Goal: Task Accomplishment & Management: Manage account settings

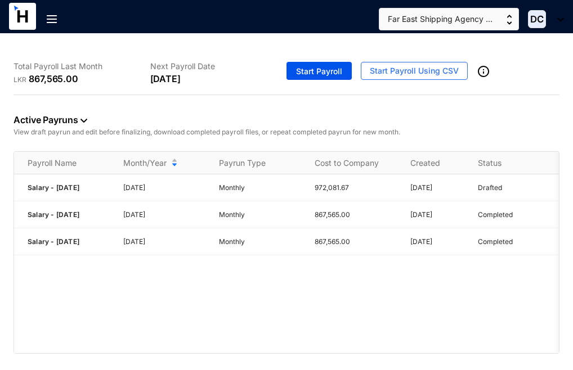
click at [521, 358] on div "Total Payroll Last Month LKR 867,565.00 Next Payroll Date [DATE] Start Payroll …" at bounding box center [286, 203] width 573 height 338
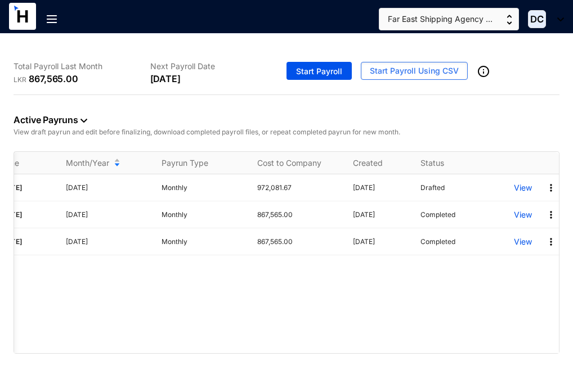
scroll to position [0, 66]
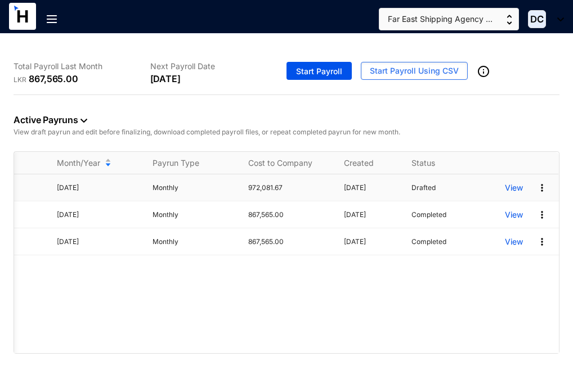
click at [511, 187] on p "View" at bounding box center [514, 187] width 18 height 11
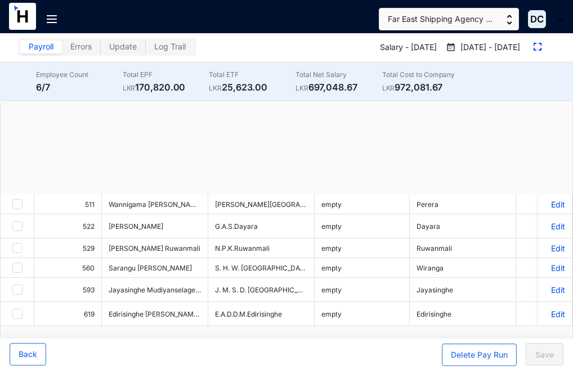
checkbox input "true"
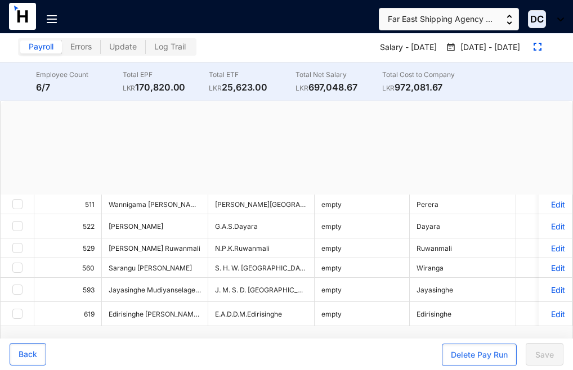
checkbox input "true"
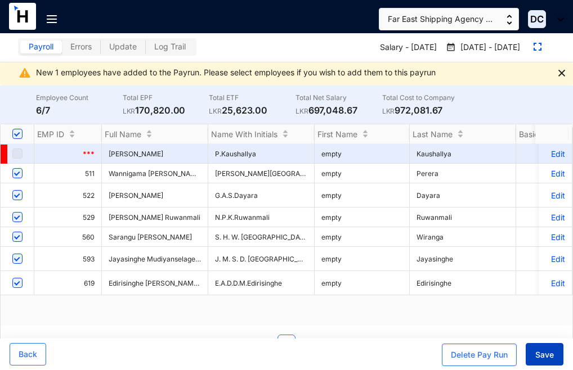
click at [552, 354] on span "Save" at bounding box center [544, 354] width 19 height 11
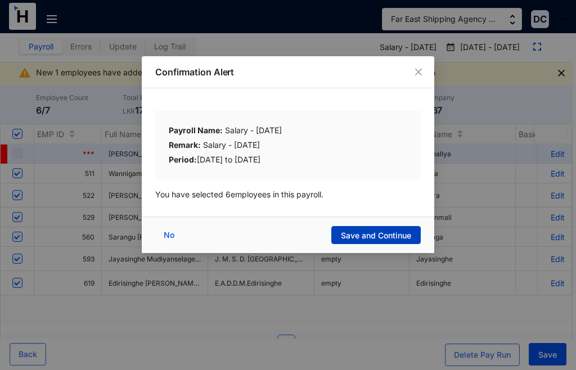
click at [368, 232] on span "Save and Continue" at bounding box center [376, 235] width 70 height 11
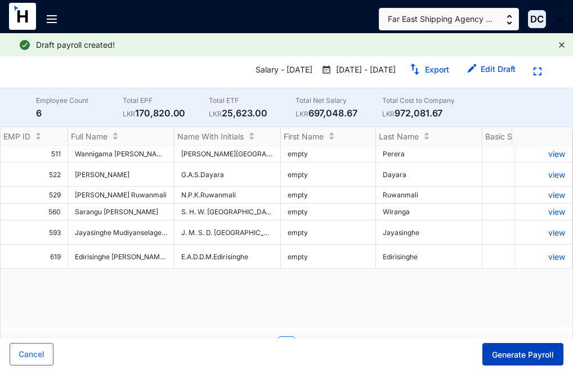
click at [532, 354] on span "Generate Payroll" at bounding box center [523, 354] width 62 height 11
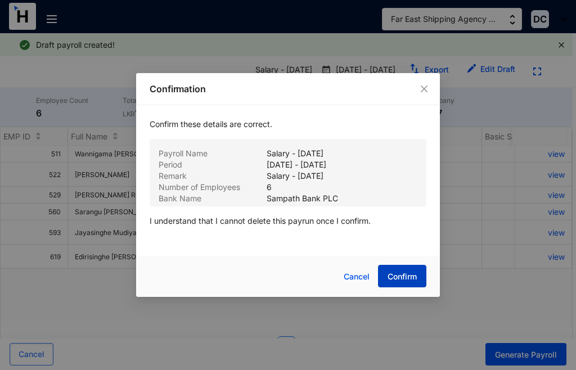
click at [401, 273] on span "Confirm" at bounding box center [402, 276] width 29 height 11
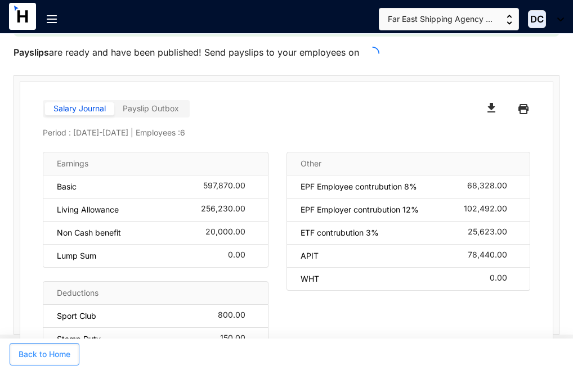
click at [55, 356] on span "Back to Home" at bounding box center [45, 354] width 52 height 11
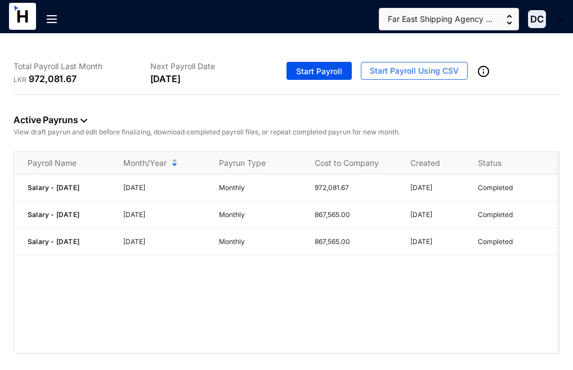
click at [48, 18] on img at bounding box center [52, 19] width 10 height 8
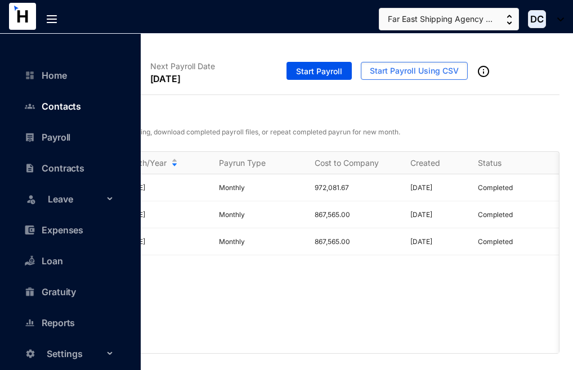
click at [53, 106] on link "Contacts" at bounding box center [55, 106] width 51 height 11
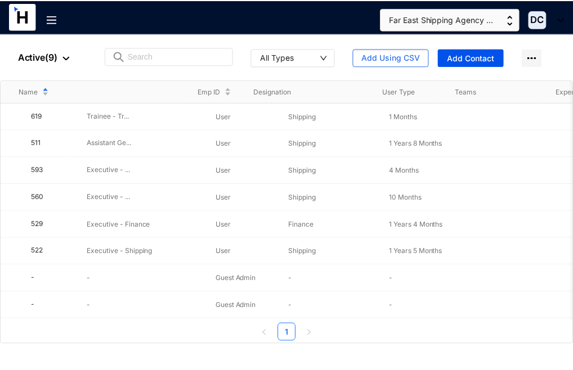
scroll to position [0, 171]
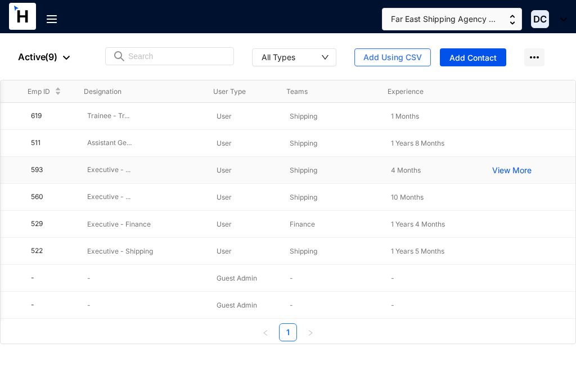
click at [28, 164] on td "593" at bounding box center [41, 170] width 56 height 27
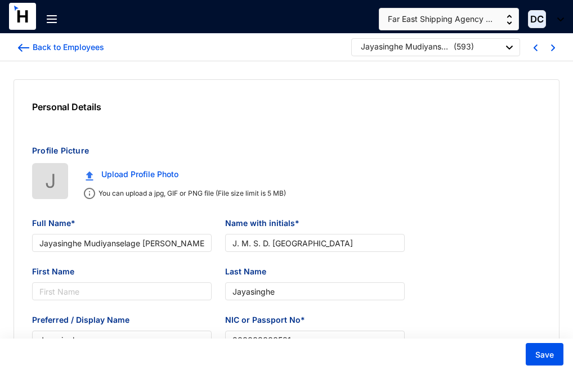
type input "Jayasinghe Mudiyanselage [PERSON_NAME]"
type input "J. M. S. D. [GEOGRAPHIC_DATA]"
type input "Jayasinghe"
type input "200003000581"
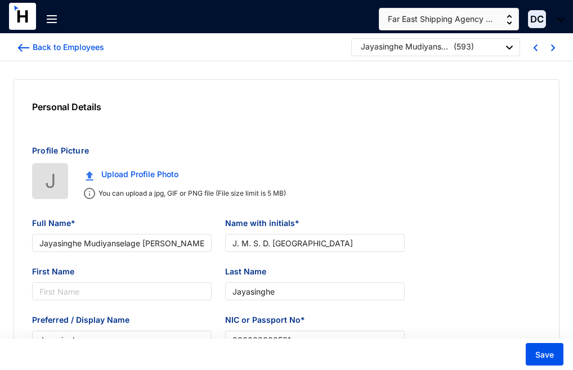
type input "[STREET_ADDRESS]"
type input "[DATE]"
click at [51, 22] on img at bounding box center [52, 19] width 10 height 8
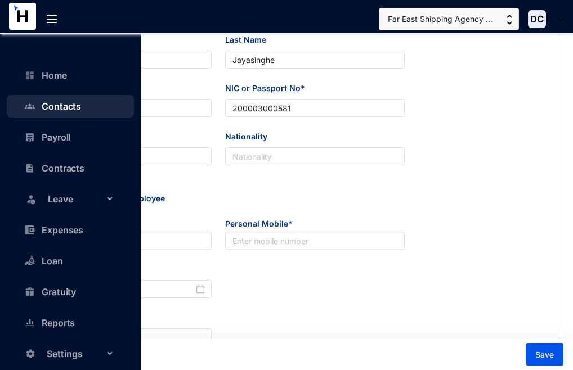
scroll to position [244, 0]
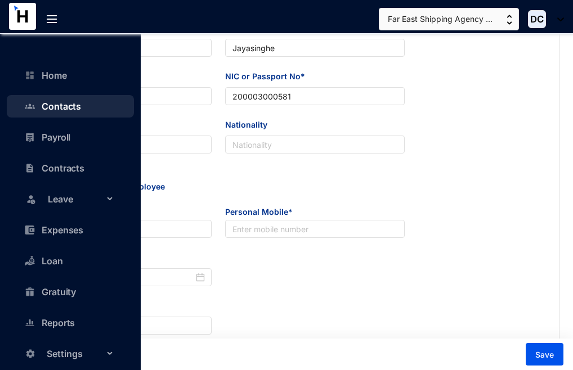
click at [442, 213] on div "Personal Details Employment Details Pay Details Bank Details Loan Details Docum…" at bounding box center [286, 246] width 545 height 821
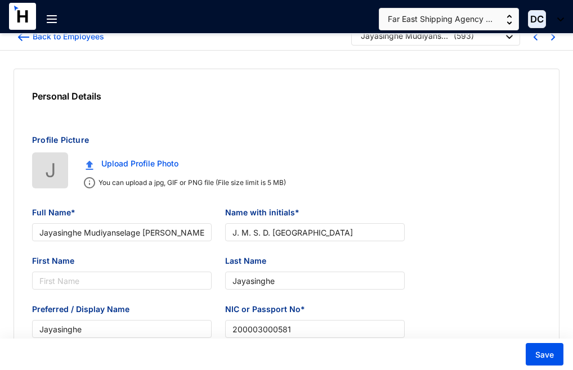
scroll to position [0, 0]
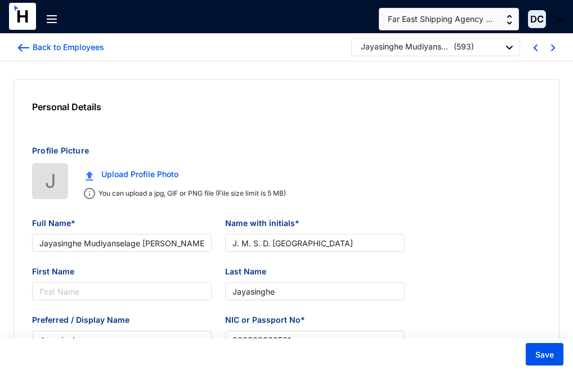
click at [551, 44] on img at bounding box center [553, 47] width 4 height 7
type input "Edirisinghe [PERSON_NAME] [PERSON_NAME]"
type input "E.A.D.D.M.Edirisinghe"
type input "Edirisinghe"
type input "Dineth"
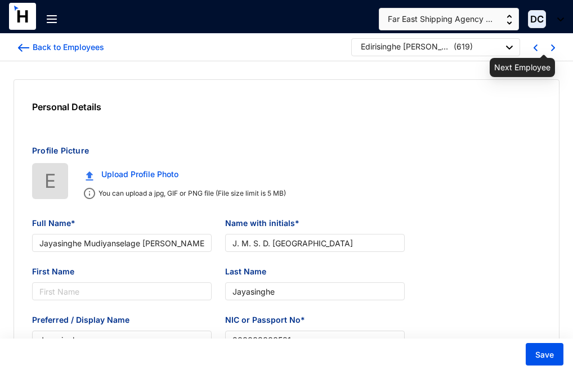
type input "200210101814"
type input "773733441"
type input "[STREET_ADDRESS]"
type input "[DATE]"
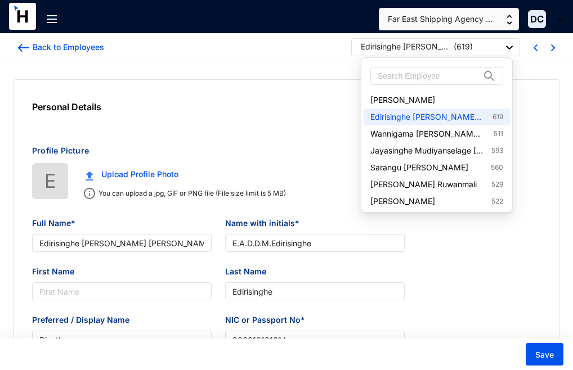
click at [433, 48] on div "Edirisinghe [PERSON_NAME] [PERSON_NAME]" at bounding box center [406, 46] width 90 height 11
click at [494, 153] on link "Jayasinghe Mudiyanselage [PERSON_NAME] 593" at bounding box center [436, 150] width 133 height 11
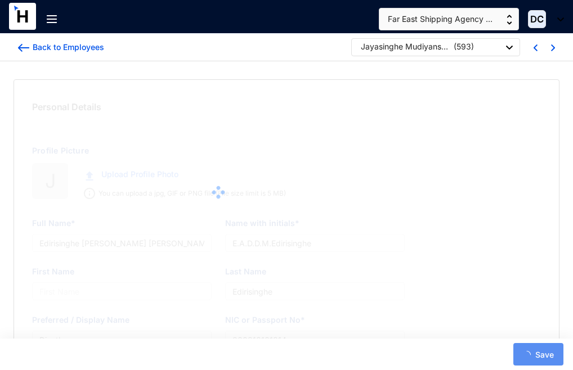
type input "Jayasinghe Mudiyanselage [PERSON_NAME]"
type input "J. M. S. D. [GEOGRAPHIC_DATA]"
type input "Jayasinghe"
type input "200003000581"
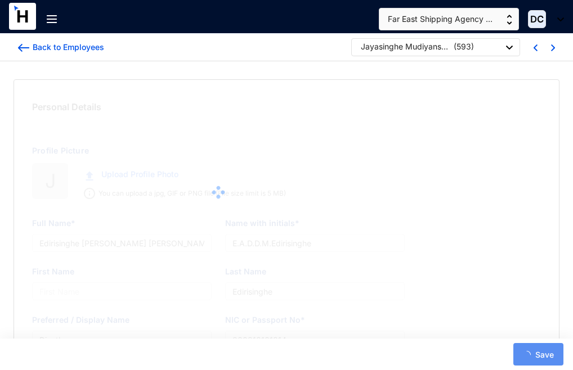
type input "[STREET_ADDRESS]"
type input "[DATE]"
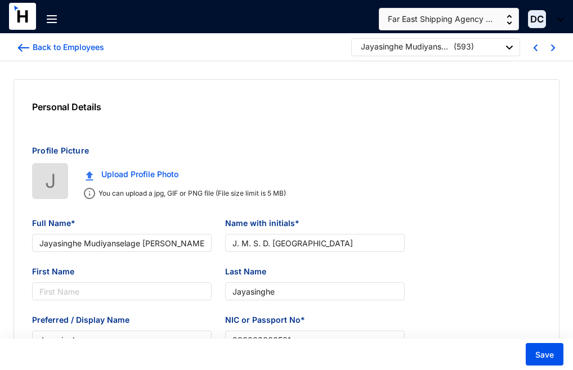
click at [45, 17] on div at bounding box center [28, 24] width 38 height 42
click at [56, 20] on img at bounding box center [52, 19] width 10 height 8
click at [268, 132] on div "Personal Details Personal Details" at bounding box center [218, 112] width 408 height 65
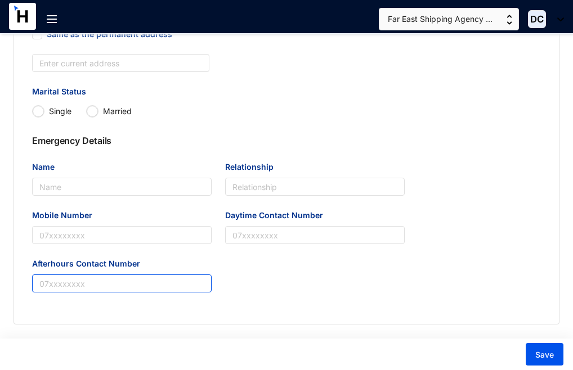
scroll to position [578, 0]
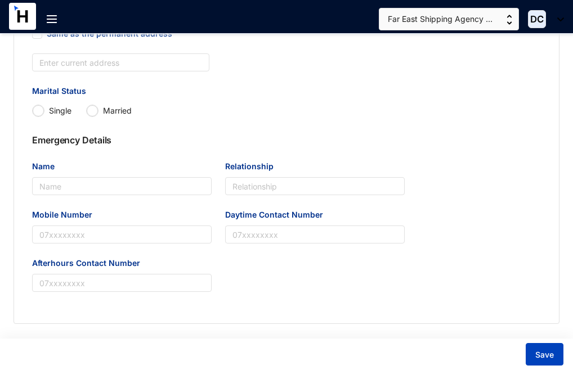
drag, startPoint x: 538, startPoint y: 345, endPoint x: 551, endPoint y: 348, distance: 13.4
click at [542, 344] on button "Save" at bounding box center [544, 354] width 38 height 23
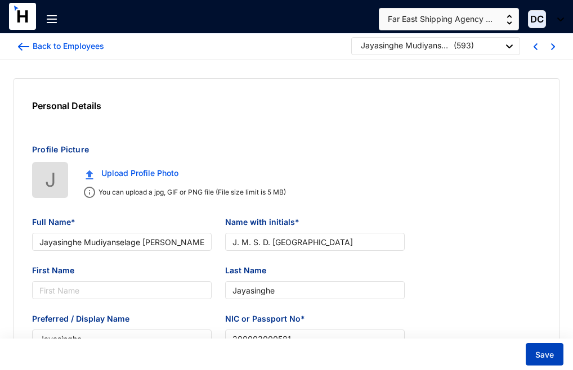
scroll to position [0, 0]
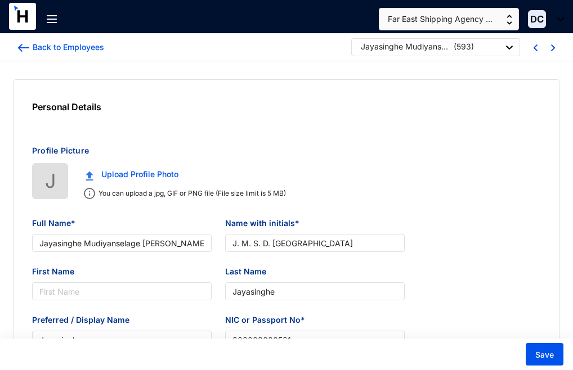
drag, startPoint x: 154, startPoint y: 217, endPoint x: 166, endPoint y: 219, distance: 12.0
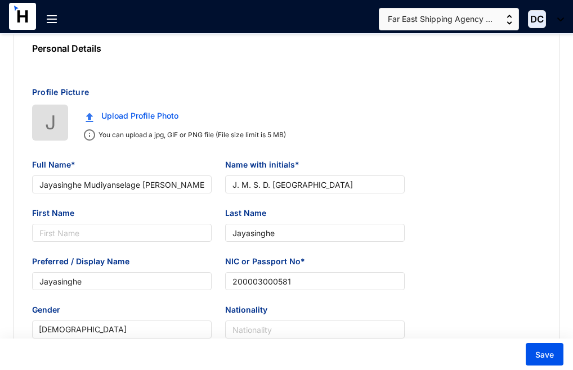
scroll to position [120, 0]
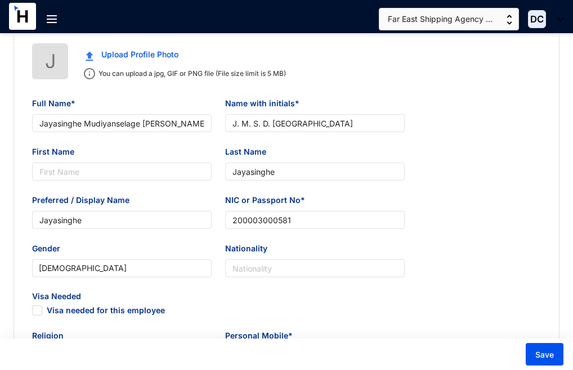
click at [47, 11] on div at bounding box center [56, 23] width 19 height 44
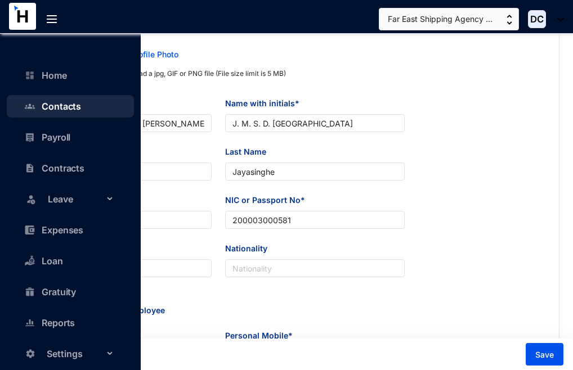
click at [99, 358] on span "Settings" at bounding box center [81, 354] width 68 height 23
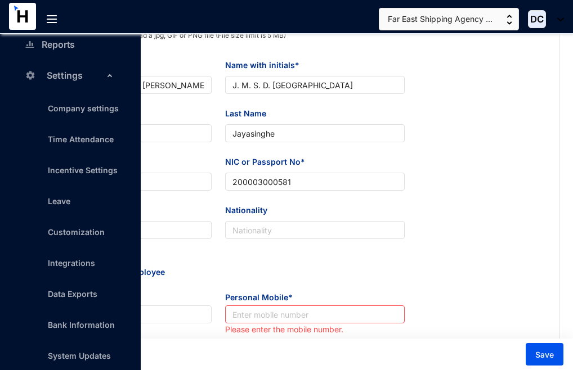
scroll to position [180, 0]
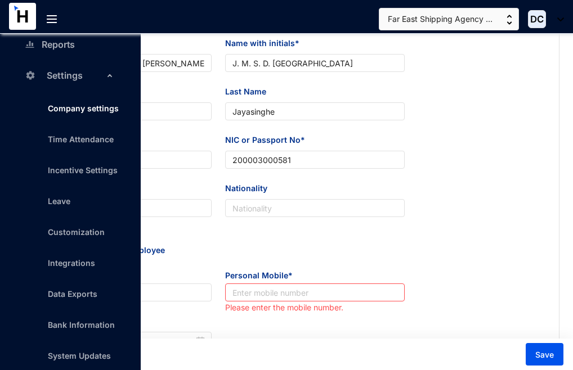
click at [83, 113] on link "Company settings" at bounding box center [83, 109] width 71 height 10
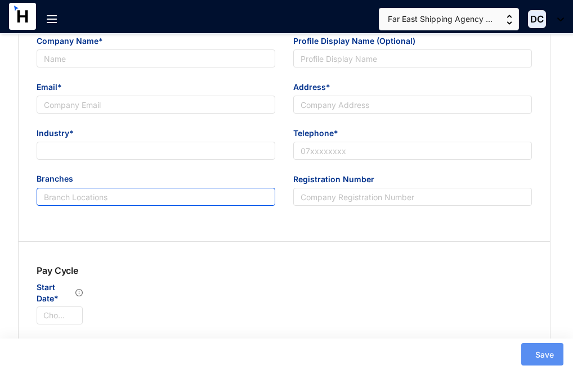
type input "Far East Shipping Agency (Pvt) Ltd"
type input "[EMAIL_ADDRESS][DOMAIN_NAME]"
type input "[STREET_ADDRESS]"
type input "112433933"
type input "B"
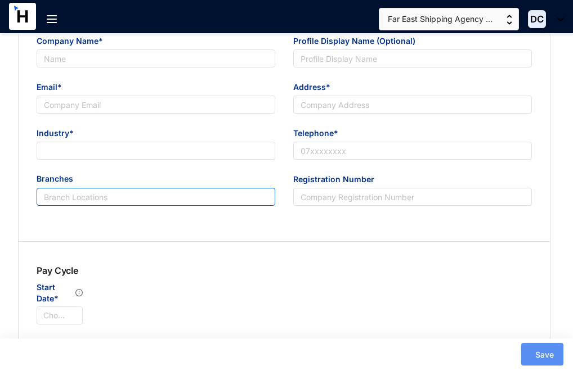
type input "54469"
type input "8"
type input "30"
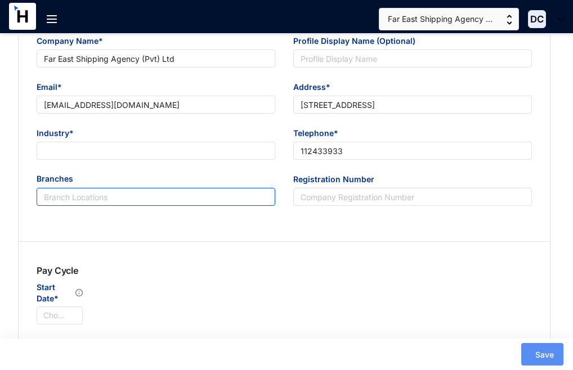
radio input "true"
checkbox input "true"
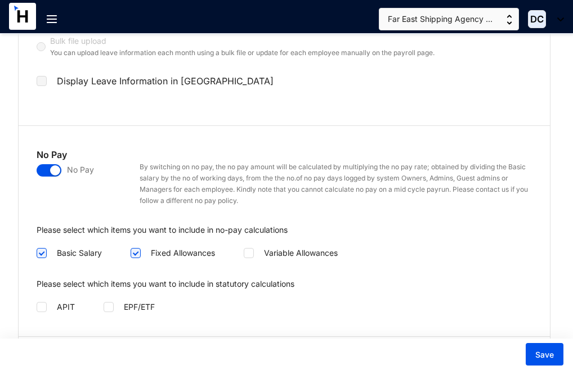
scroll to position [1504, 0]
click at [43, 301] on span at bounding box center [42, 306] width 10 height 10
click at [43, 301] on input "checkbox" at bounding box center [41, 305] width 8 height 8
checkbox input "true"
drag, startPoint x: 104, startPoint y: 298, endPoint x: 118, endPoint y: 300, distance: 14.2
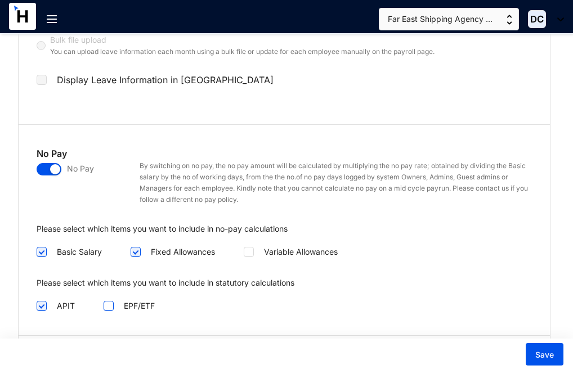
click at [104, 301] on input "checkbox" at bounding box center [108, 305] width 8 height 8
checkbox input "true"
click at [550, 357] on span "Save" at bounding box center [544, 354] width 19 height 11
click at [544, 351] on span "Save" at bounding box center [544, 354] width 19 height 11
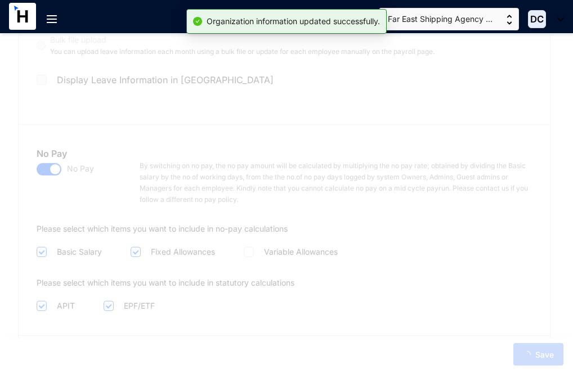
click at [363, 116] on div "Company Logo This logo will be visible to all team members. F Upload Profile Ph…" at bounding box center [284, 334] width 531 height 3563
click at [51, 21] on img at bounding box center [52, 19] width 10 height 8
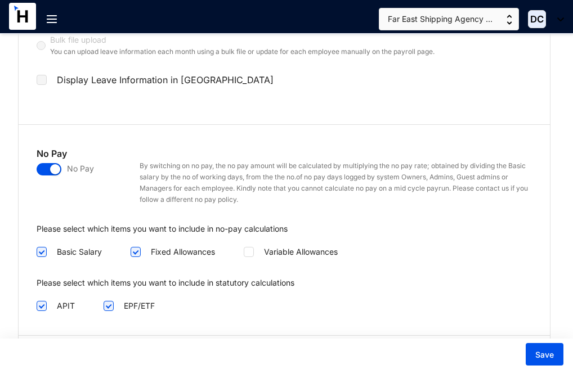
click at [250, 79] on div "Display Leave Information in [GEOGRAPHIC_DATA]" at bounding box center [244, 87] width 414 height 32
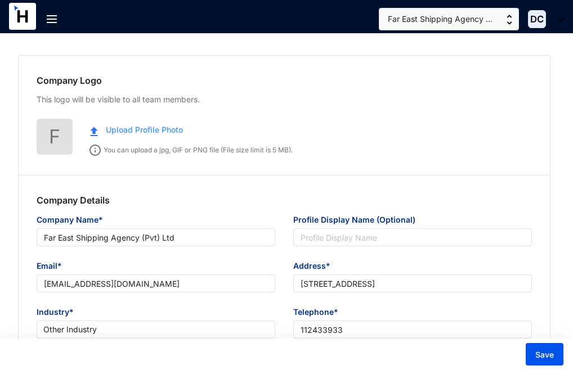
scroll to position [0, 0]
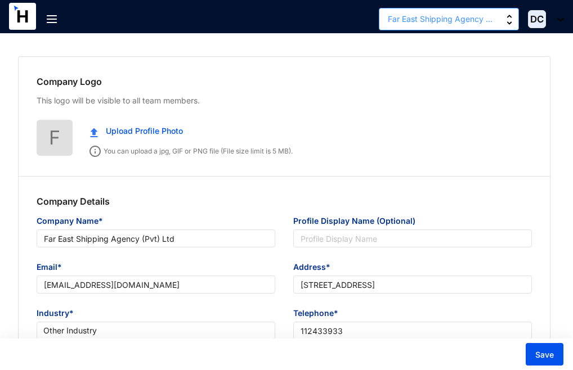
click at [464, 16] on span "Far East Shipping Agency ..." at bounding box center [440, 19] width 105 height 12
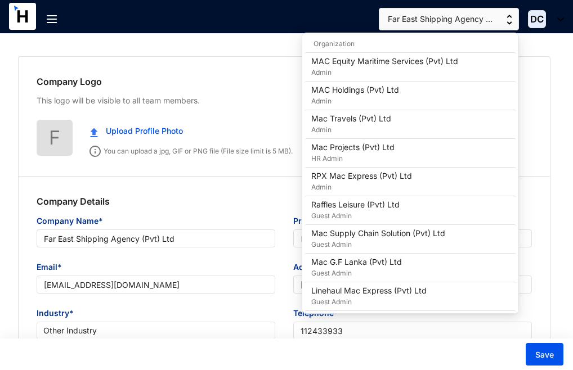
click at [536, 60] on div "Company Logo This logo will be visible to all team members. F Upload Profile Ph…" at bounding box center [284, 117] width 531 height 120
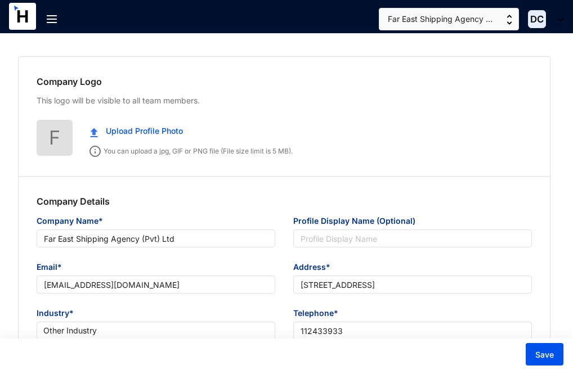
drag, startPoint x: 565, startPoint y: 0, endPoint x: 275, endPoint y: 61, distance: 297.3
click at [275, 61] on div "Company Logo This logo will be visible to all team members. F Upload Profile Ph…" at bounding box center [284, 117] width 531 height 120
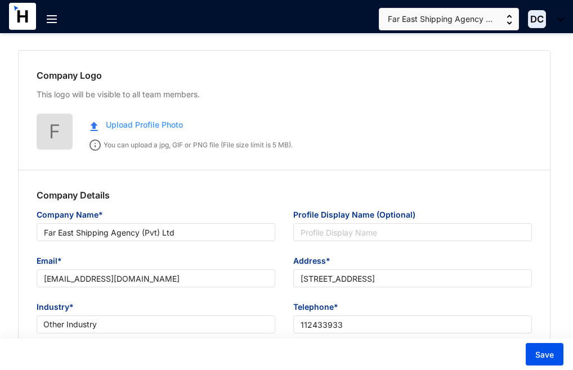
scroll to position [3, 0]
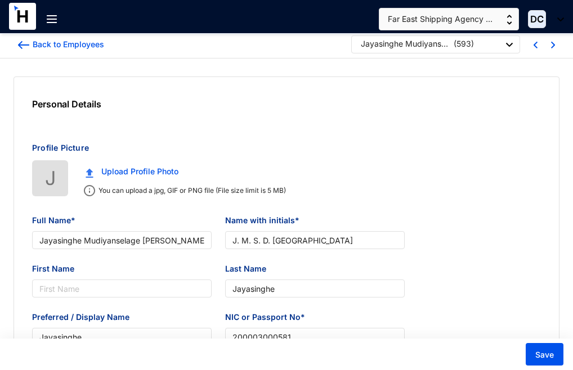
type input "[DATE]"
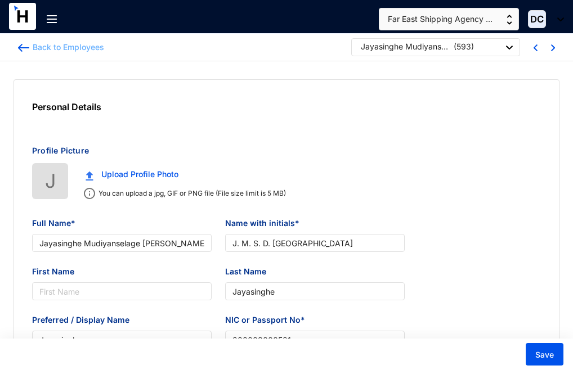
click at [20, 46] on img at bounding box center [23, 48] width 11 height 8
type input "[DATE]"
click at [17, 46] on div "Back to Employees Jayasinghe Mudiyanselage [PERSON_NAME] ( 593 )" at bounding box center [286, 48] width 573 height 28
click at [23, 43] on div at bounding box center [28, 24] width 38 height 42
click at [23, 47] on img at bounding box center [23, 48] width 11 height 8
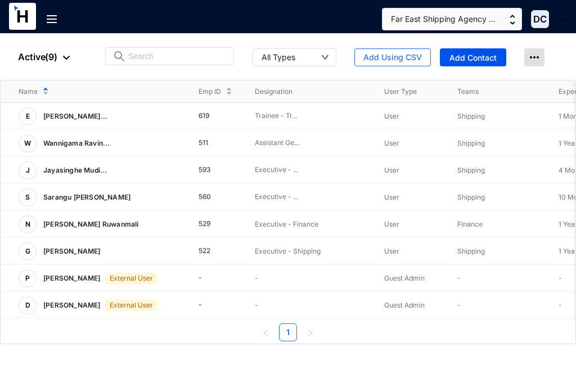
click at [535, 61] on img at bounding box center [534, 57] width 20 height 18
click at [532, 55] on img at bounding box center [534, 57] width 20 height 18
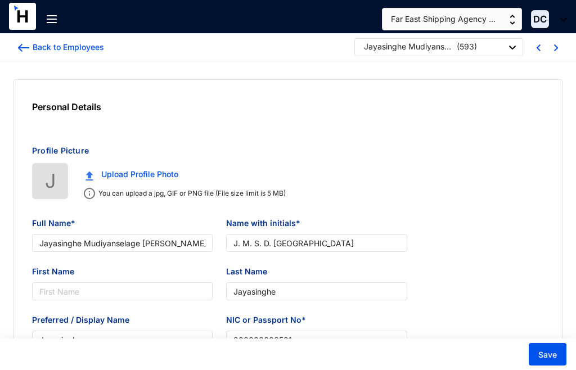
type input "[DATE]"
click at [19, 46] on img at bounding box center [23, 48] width 11 height 8
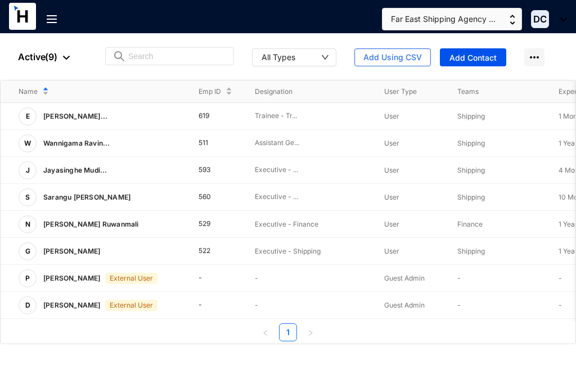
click at [51, 22] on img at bounding box center [52, 19] width 10 height 8
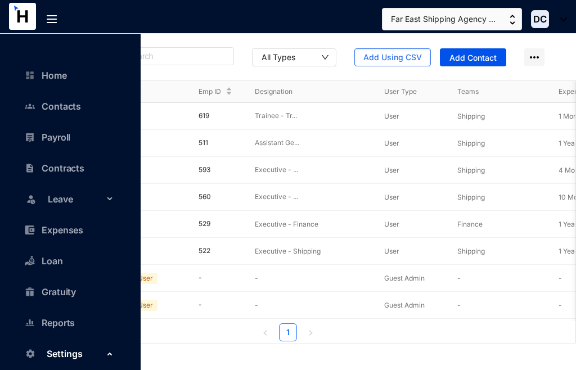
click at [175, 15] on div "Contacts Far East Shipping Agency ... DC" at bounding box center [288, 19] width 558 height 34
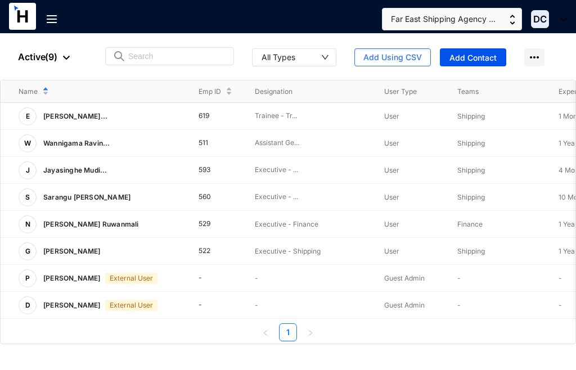
click at [558, 50] on div "People Active ( 9 ) All Types Add Using CSV Add Contact" at bounding box center [288, 57] width 576 height 46
click at [423, 57] on button "Add Using CSV" at bounding box center [392, 57] width 77 height 18
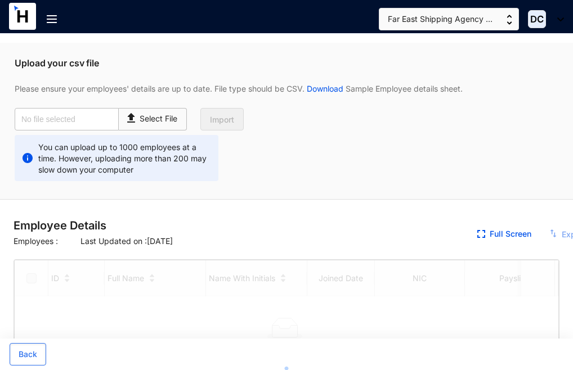
checkbox input "true"
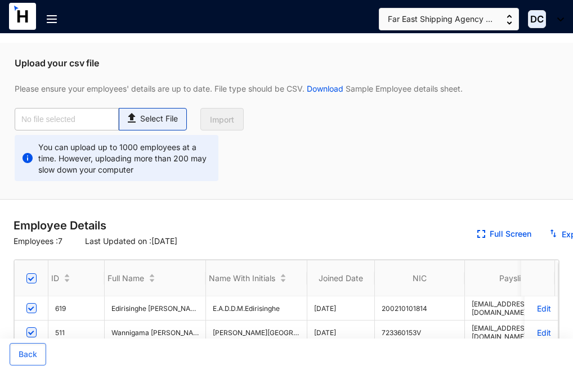
click at [146, 120] on p "Select File" at bounding box center [159, 119] width 38 height 12
click at [0, 0] on input "Select File" at bounding box center [0, 0] width 0 height 0
type input "Payroll-Aug.csv"
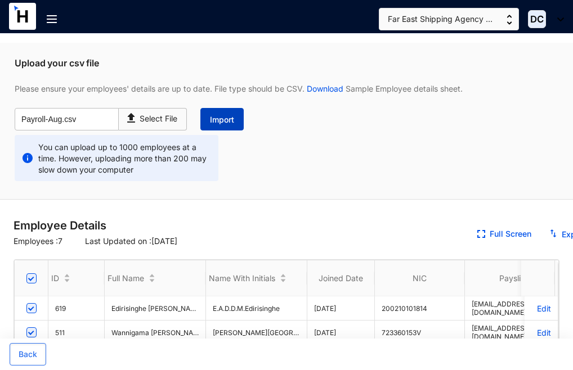
click at [227, 120] on span "Import" at bounding box center [222, 119] width 24 height 11
click at [222, 116] on span "Import" at bounding box center [222, 119] width 24 height 11
click at [136, 119] on img at bounding box center [132, 117] width 15 height 16
click at [0, 0] on input "Select File" at bounding box center [0, 0] width 0 height 0
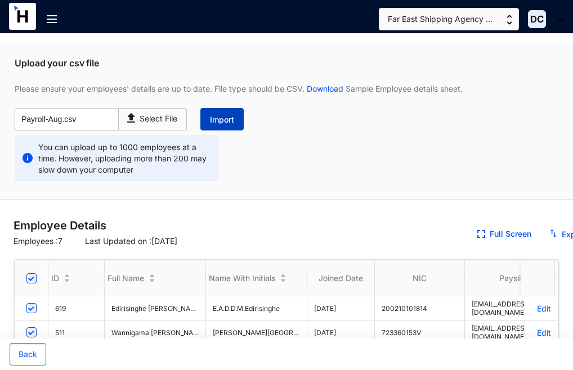
click at [224, 119] on span "Import" at bounding box center [222, 119] width 24 height 11
click at [224, 118] on span "Import" at bounding box center [222, 119] width 24 height 11
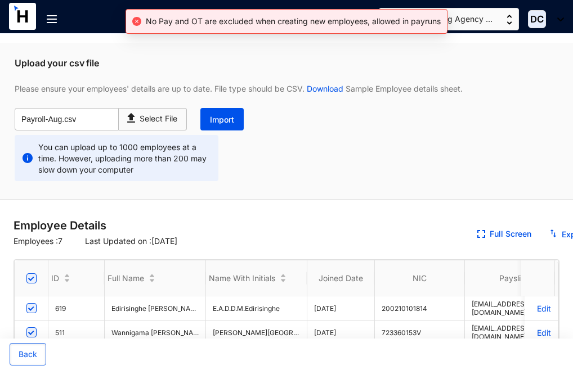
click at [51, 20] on img at bounding box center [52, 19] width 10 height 8
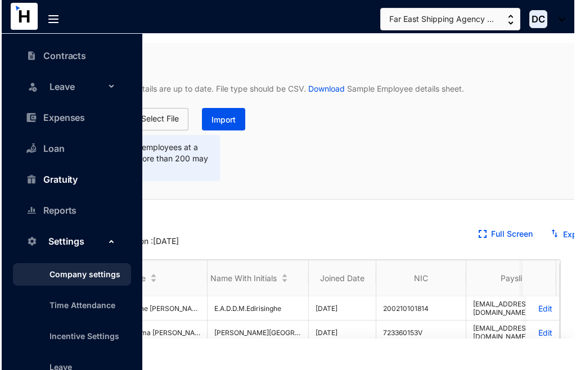
scroll to position [120, 0]
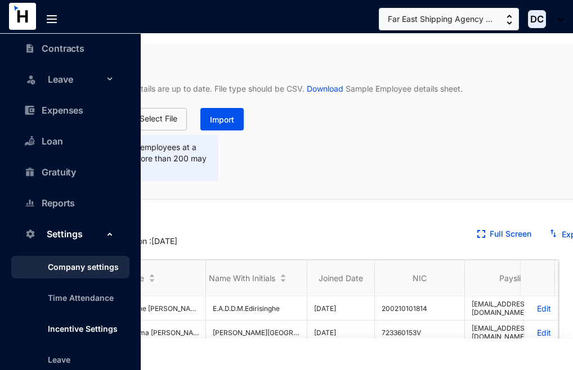
click at [74, 330] on link "Incentive Settings" at bounding box center [83, 329] width 70 height 10
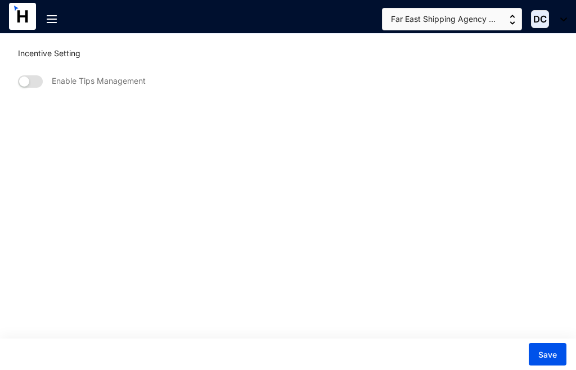
click at [51, 16] on img at bounding box center [52, 19] width 10 height 8
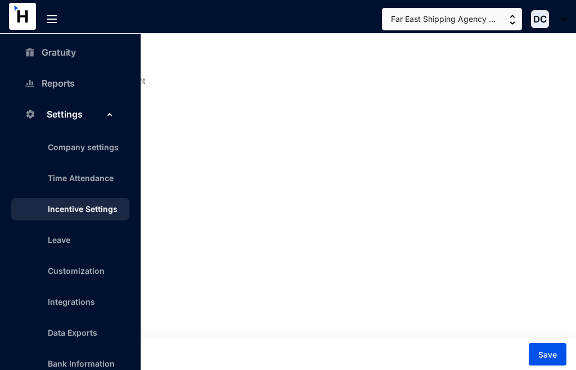
scroll to position [240, 0]
click at [67, 114] on span "Settings" at bounding box center [81, 113] width 68 height 23
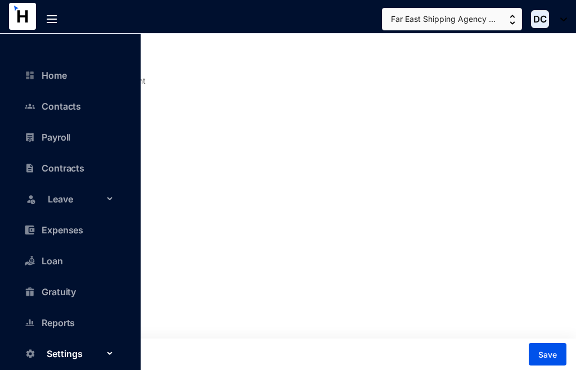
scroll to position [0, 0]
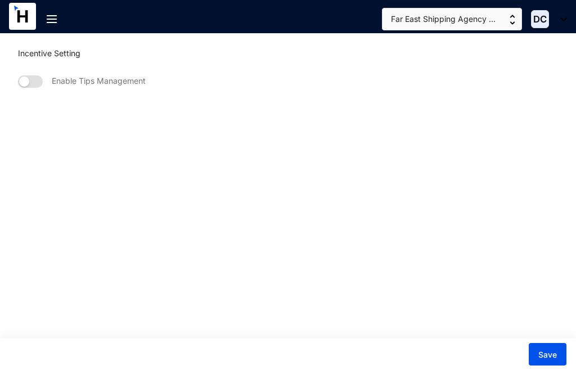
click at [238, 92] on div "Enable Tips Management" at bounding box center [288, 81] width 576 height 39
click at [545, 16] on span "DC" at bounding box center [540, 20] width 14 height 10
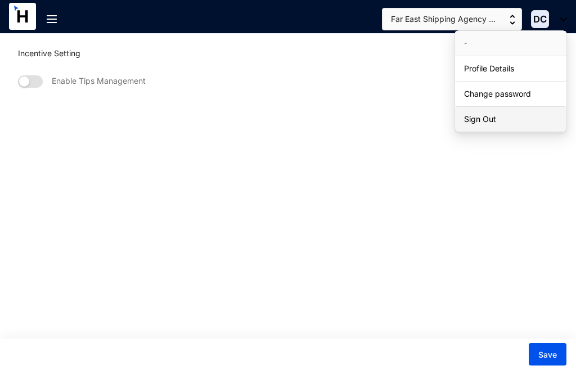
click at [484, 116] on link "Sign Out" at bounding box center [510, 119] width 93 height 11
